Goal: Information Seeking & Learning: Learn about a topic

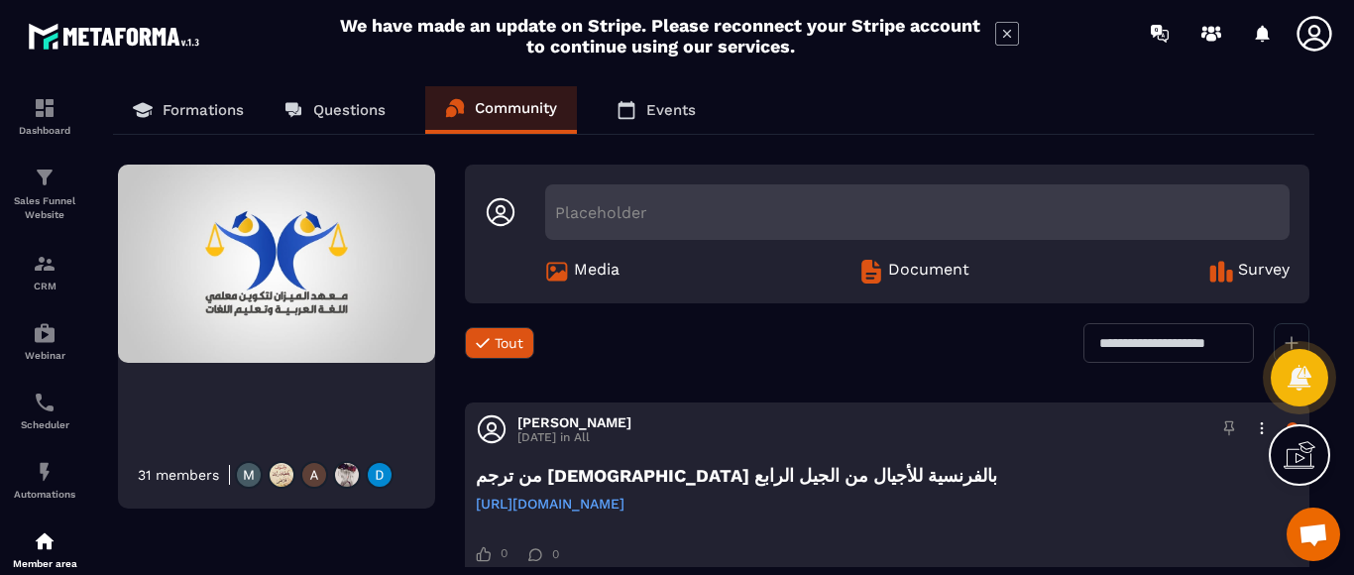
click at [341, 478] on img at bounding box center [347, 475] width 28 height 28
click at [377, 477] on img at bounding box center [380, 475] width 28 height 28
click at [295, 478] on div at bounding box center [311, 475] width 165 height 28
click at [260, 473] on img at bounding box center [249, 475] width 28 height 28
click at [256, 474] on img at bounding box center [249, 475] width 28 height 28
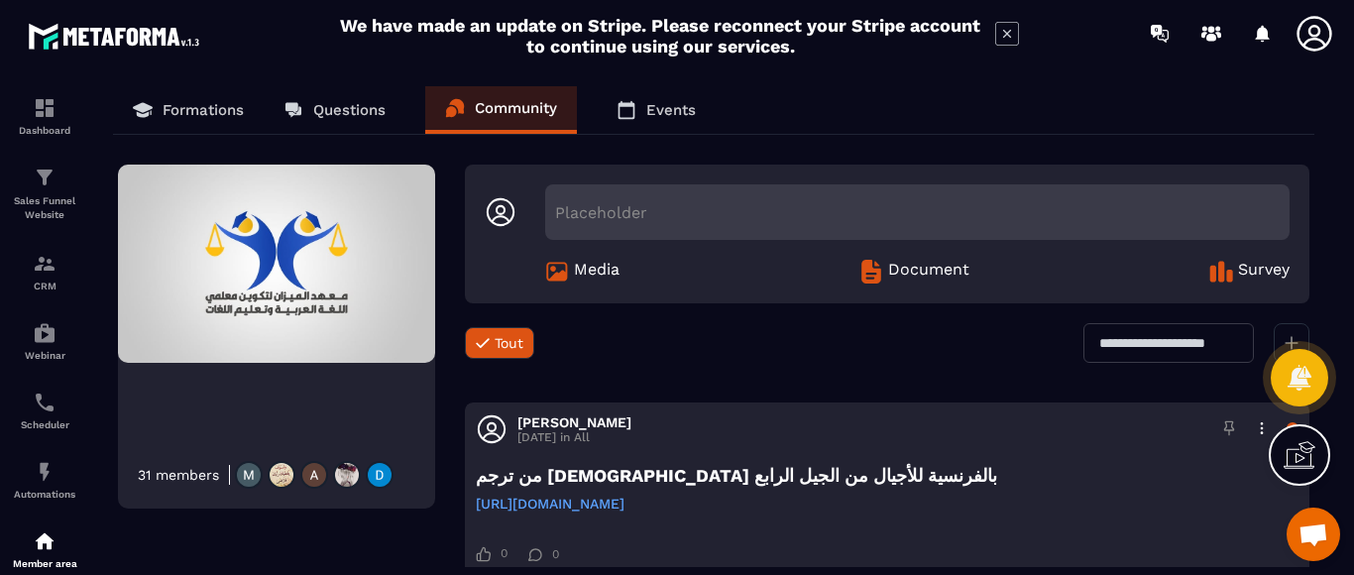
click at [920, 278] on span "Document" at bounding box center [928, 272] width 81 height 24
click at [152, 112] on icon at bounding box center [143, 110] width 20 height 20
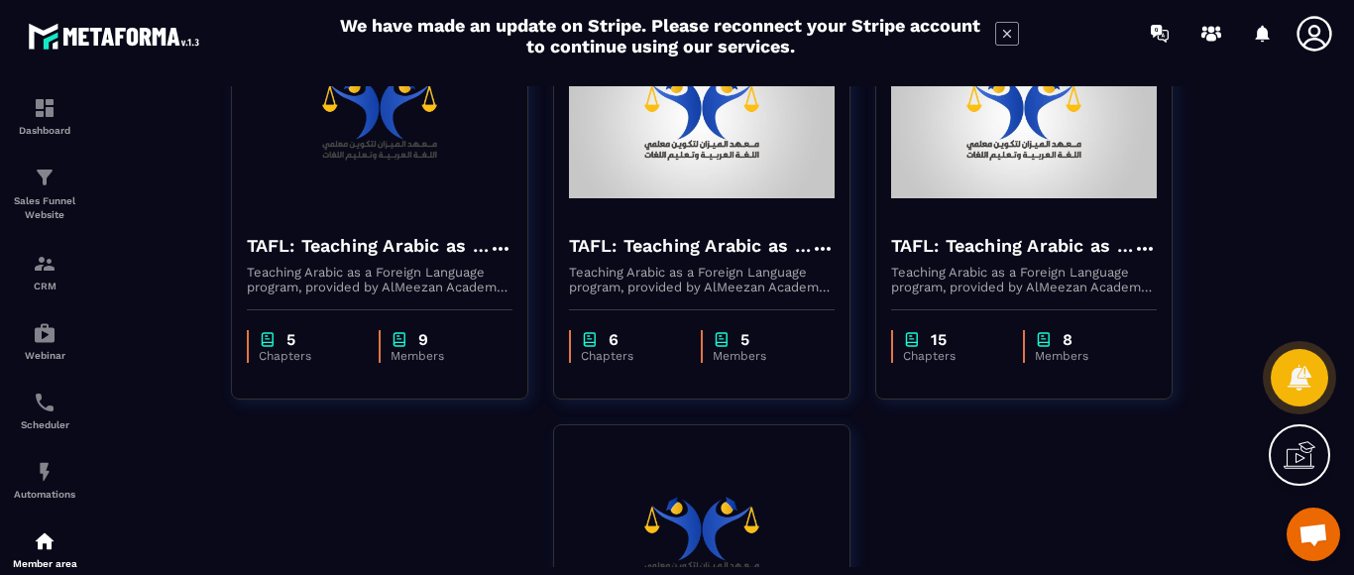
scroll to position [198, 0]
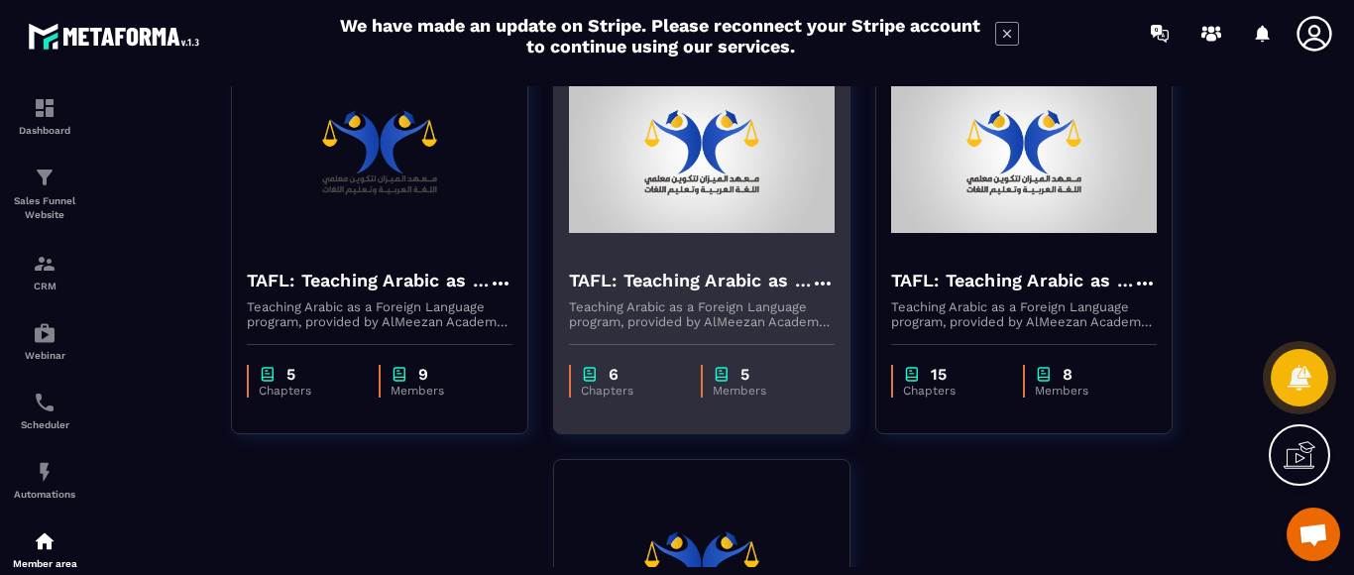
click at [572, 219] on img at bounding box center [702, 153] width 266 height 198
